Goal: Task Accomplishment & Management: Manage account settings

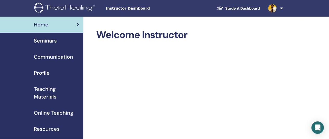
click at [275, 11] on img at bounding box center [272, 8] width 8 height 8
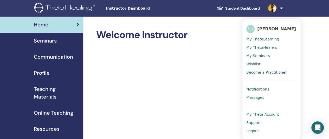
click at [135, 10] on span "Instructor Dashboard" at bounding box center [145, 8] width 78 height 5
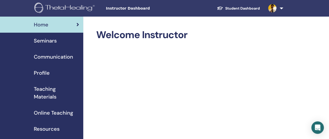
click at [47, 41] on span "Seminars" at bounding box center [45, 41] width 23 height 8
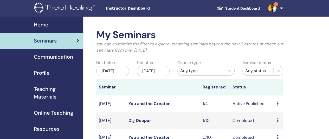
scroll to position [52, 0]
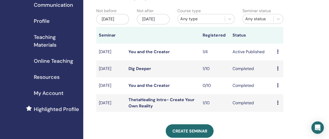
click at [278, 54] on icon at bounding box center [278, 52] width 2 height 4
click at [279, 76] on link "Attendees" at bounding box center [281, 75] width 20 height 5
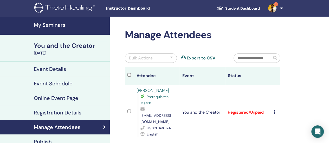
scroll to position [52, 0]
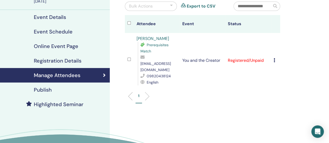
click at [274, 58] on icon at bounding box center [275, 60] width 2 height 4
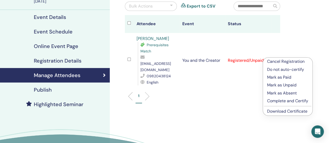
click at [300, 46] on div "Manage Attendees Bulk Actions Export to CSV Attendee Event Status Avni Shah Pre…" at bounding box center [219, 73] width 219 height 217
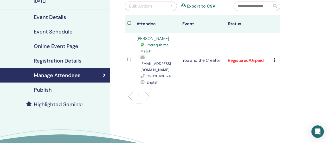
click at [295, 53] on div "Manage Attendees Bulk Actions Export to CSV Attendee Event Status Avni Shah Pre…" at bounding box center [219, 73] width 219 height 217
click at [172, 73] on div "09820438124" at bounding box center [158, 76] width 37 height 6
drag, startPoint x: 141, startPoint y: 42, endPoint x: 165, endPoint y: 43, distance: 23.9
click at [165, 43] on div "Prerequisites Match" at bounding box center [158, 48] width 37 height 12
click at [183, 44] on td "You and the Creator" at bounding box center [202, 60] width 46 height 55
